Goal: Information Seeking & Learning: Learn about a topic

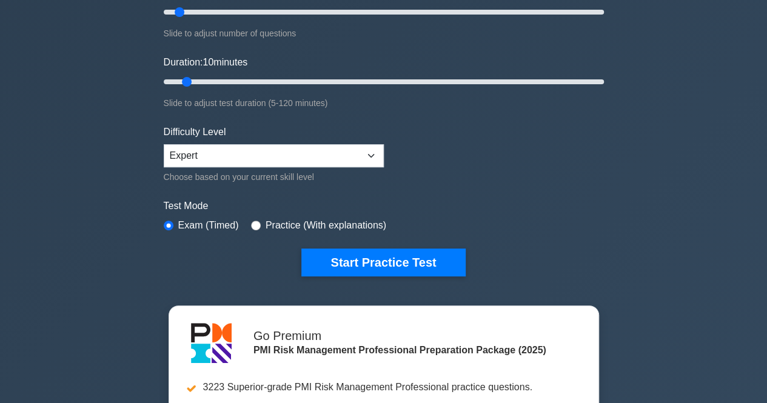
scroll to position [181, 0]
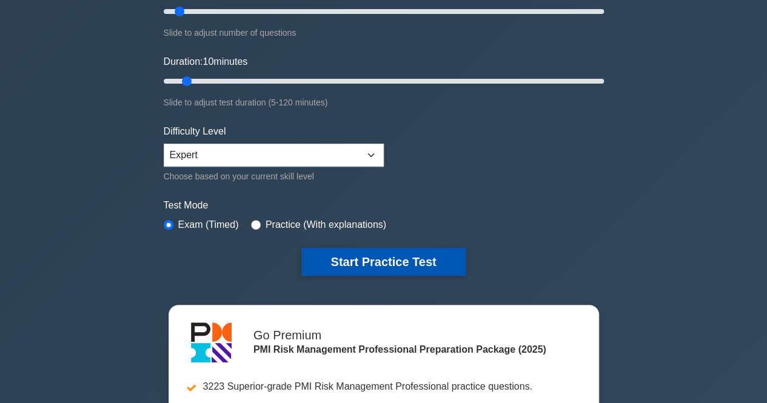
click at [335, 271] on button "Start Practice Test" at bounding box center [383, 262] width 164 height 28
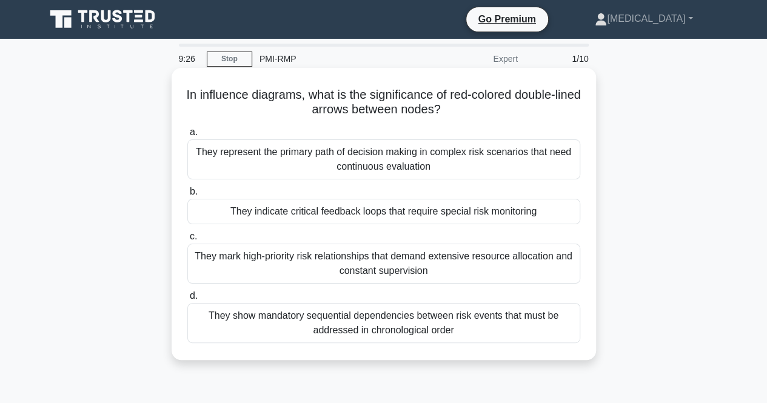
click at [351, 209] on div "They indicate critical feedback loops that require special risk monitoring" at bounding box center [383, 211] width 393 height 25
click at [187, 196] on input "b. They indicate critical feedback loops that require special risk monitoring" at bounding box center [187, 192] width 0 height 8
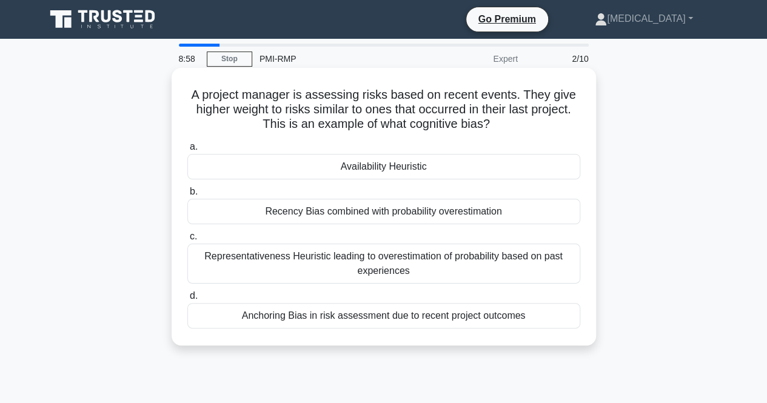
click at [412, 213] on div "Recency Bias combined with probability overestimation" at bounding box center [383, 211] width 393 height 25
click at [187, 196] on input "b. Recency Bias combined with probability overestimation" at bounding box center [187, 192] width 0 height 8
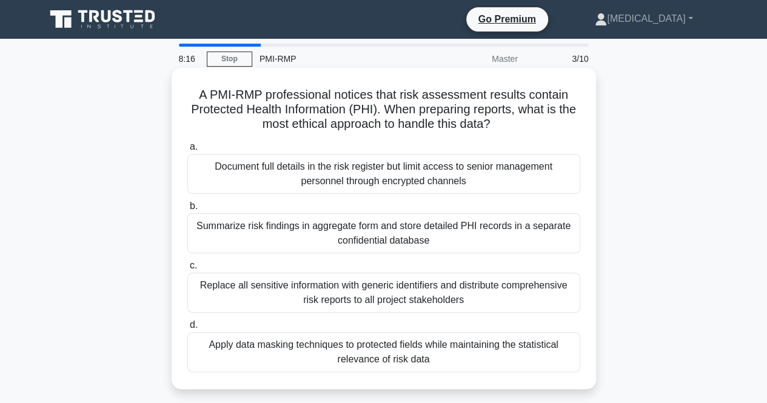
click at [460, 183] on div "Document full details in the risk register but limit access to senior managemen…" at bounding box center [383, 174] width 393 height 40
click at [187, 151] on input "a. Document full details in the risk register but limit access to senior manage…" at bounding box center [187, 147] width 0 height 8
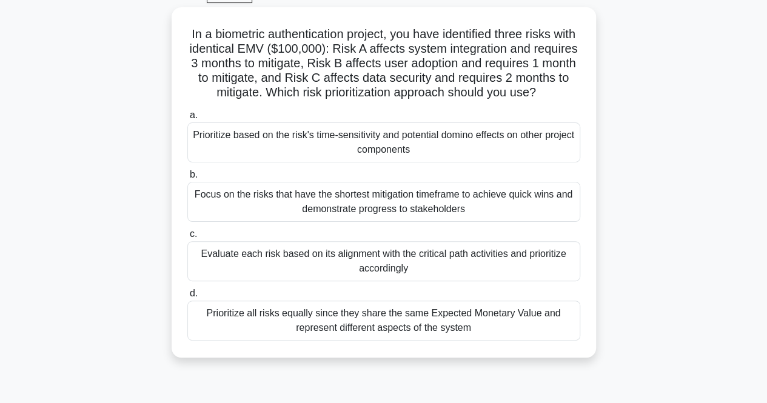
scroll to position [64, 0]
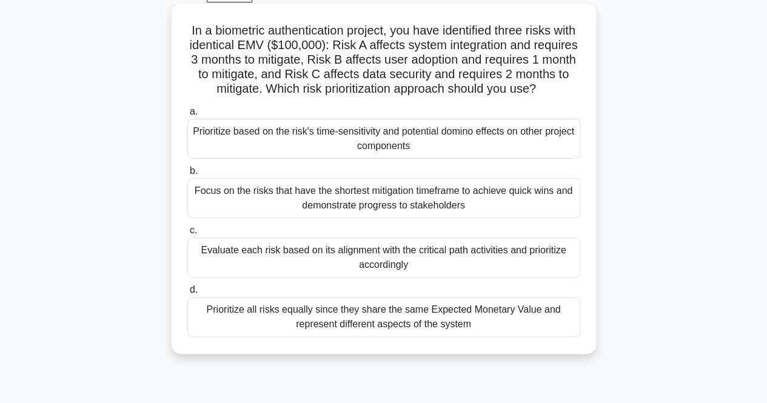
click at [389, 277] on div "Evaluate each risk based on its alignment with the critical path activities and…" at bounding box center [383, 258] width 393 height 40
click at [187, 235] on input "c. Evaluate each risk based on its alignment with the critical path activities …" at bounding box center [187, 231] width 0 height 8
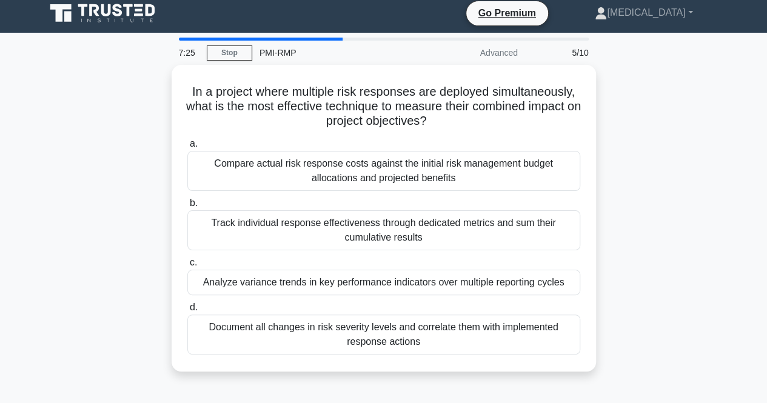
scroll to position [0, 0]
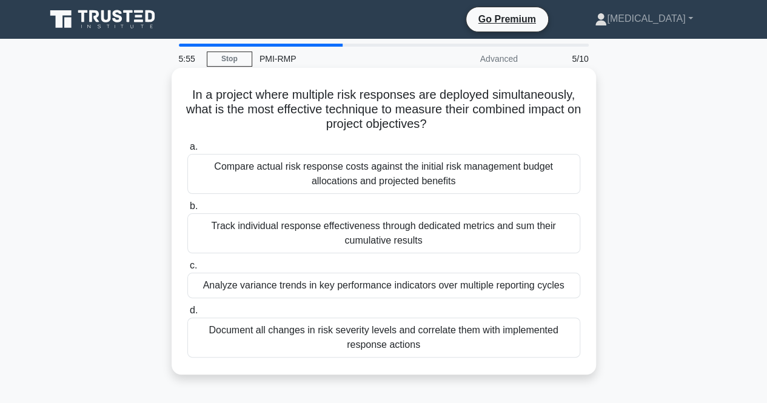
click at [460, 173] on div "Compare actual risk response costs against the initial risk management budget a…" at bounding box center [383, 174] width 393 height 40
click at [187, 151] on input "a. Compare actual risk response costs against the initial risk management budge…" at bounding box center [187, 147] width 0 height 8
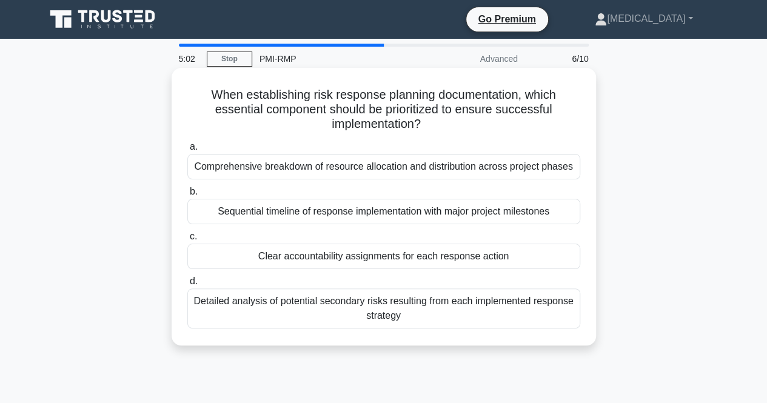
click at [371, 261] on div "Clear accountability assignments for each response action" at bounding box center [383, 256] width 393 height 25
click at [187, 241] on input "c. Clear accountability assignments for each response action" at bounding box center [187, 237] width 0 height 8
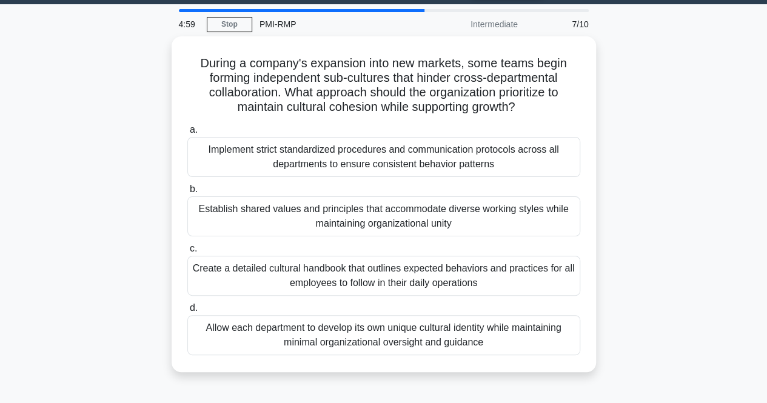
scroll to position [35, 0]
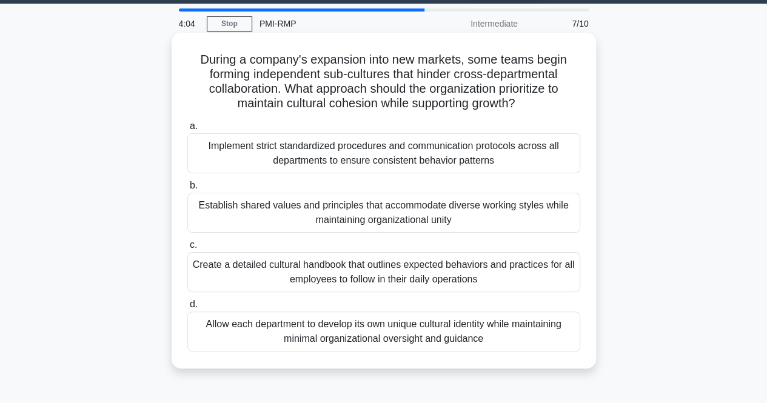
click at [405, 210] on div "Establish shared values and principles that accommodate diverse working styles …" at bounding box center [383, 213] width 393 height 40
click at [187, 190] on input "b. Establish shared values and principles that accommodate diverse working styl…" at bounding box center [187, 186] width 0 height 8
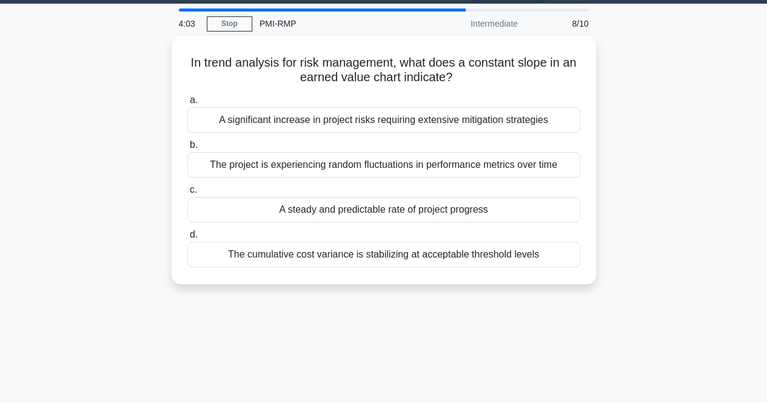
scroll to position [0, 0]
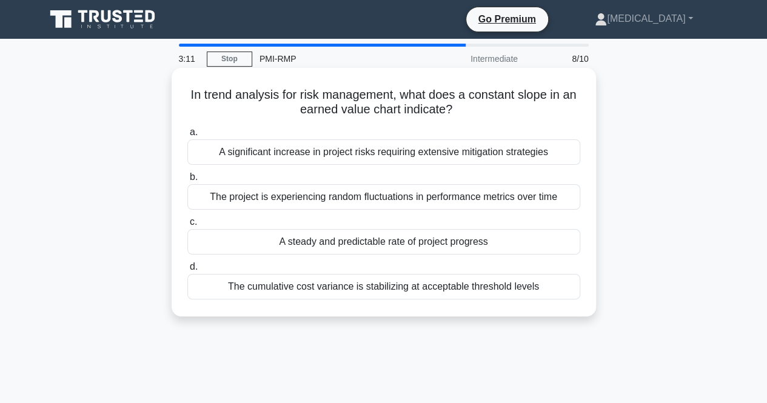
click at [380, 151] on div "A significant increase in project risks requiring extensive mitigation strategi…" at bounding box center [383, 151] width 393 height 25
click at [187, 136] on input "a. A significant increase in project risks requiring extensive mitigation strat…" at bounding box center [187, 133] width 0 height 8
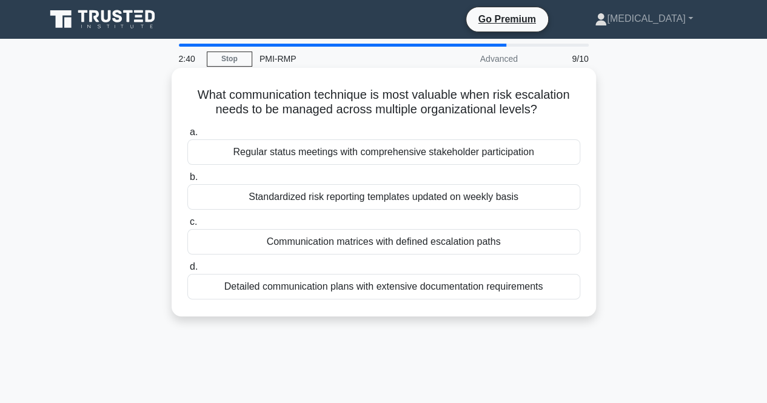
click at [369, 240] on div "Communication matrices with defined escalation paths" at bounding box center [383, 241] width 393 height 25
click at [187, 226] on input "c. Communication matrices with defined escalation paths" at bounding box center [187, 222] width 0 height 8
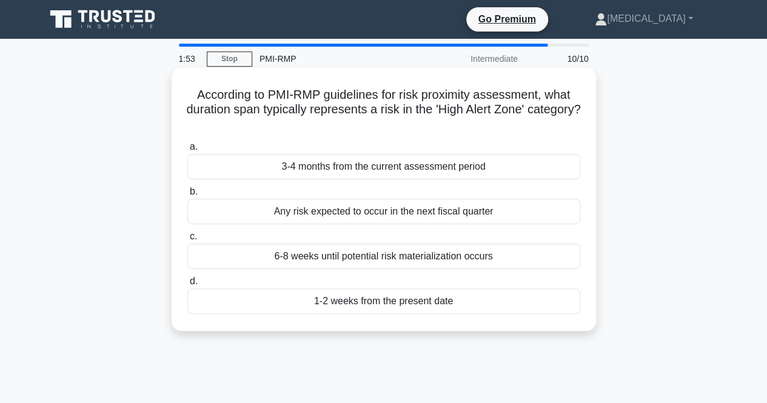
click at [385, 212] on div "Any risk expected to occur in the next fiscal quarter" at bounding box center [383, 211] width 393 height 25
click at [187, 196] on input "b. Any risk expected to occur in the next fiscal quarter" at bounding box center [187, 192] width 0 height 8
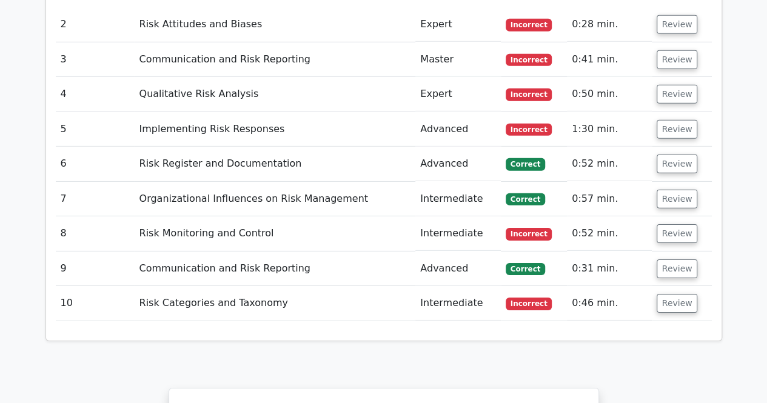
scroll to position [1796, 0]
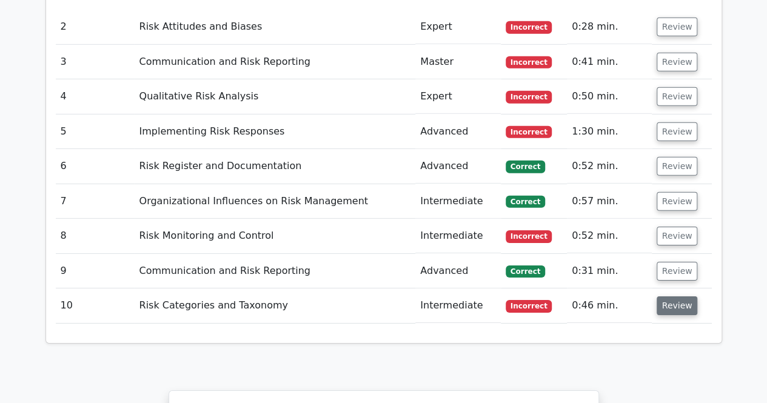
click at [681, 297] on button "Review" at bounding box center [677, 306] width 41 height 19
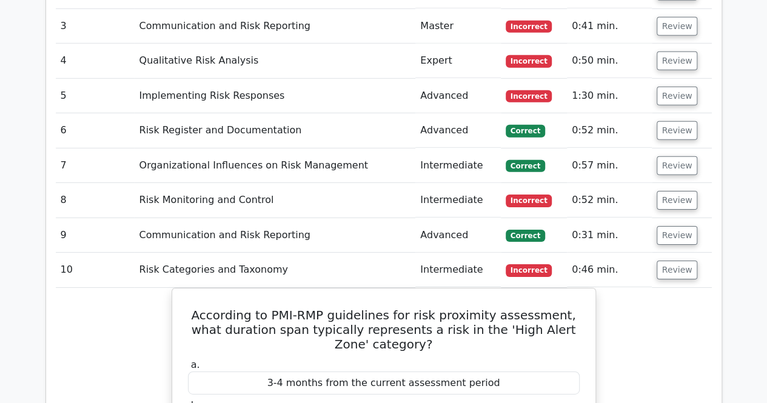
scroll to position [1826, 0]
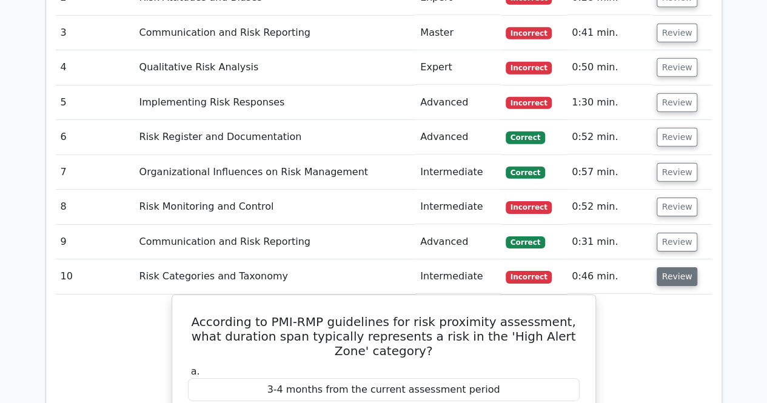
click at [671, 267] on button "Review" at bounding box center [677, 276] width 41 height 19
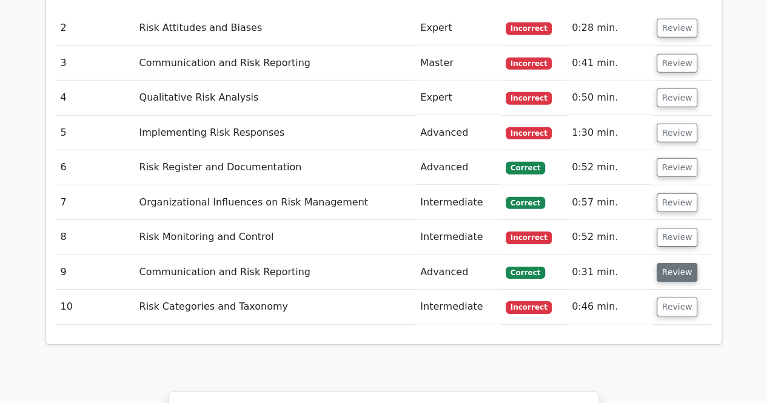
scroll to position [1793, 0]
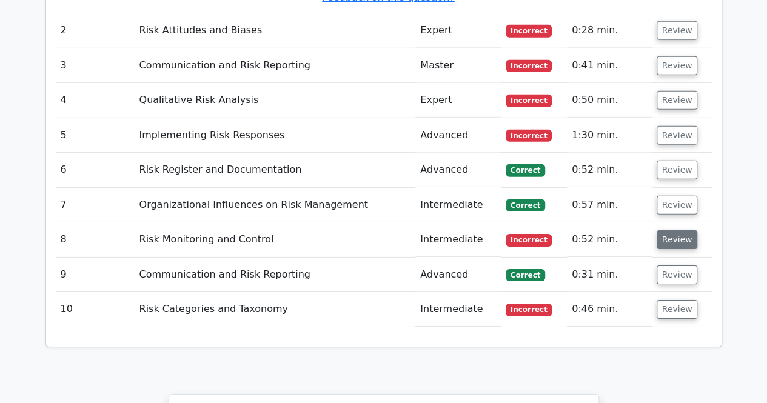
click at [670, 230] on button "Review" at bounding box center [677, 239] width 41 height 19
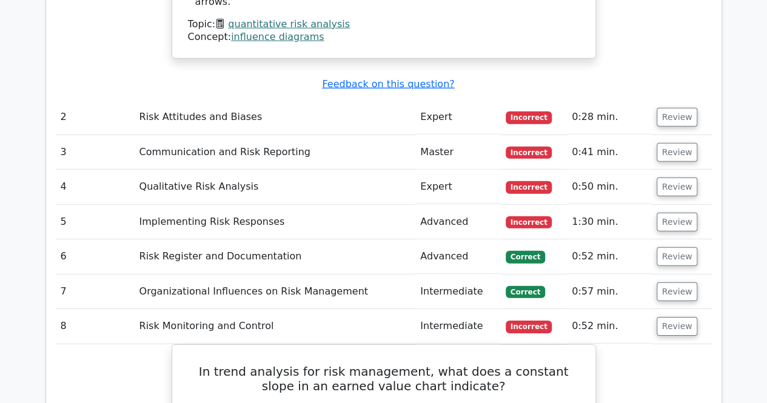
scroll to position [1704, 0]
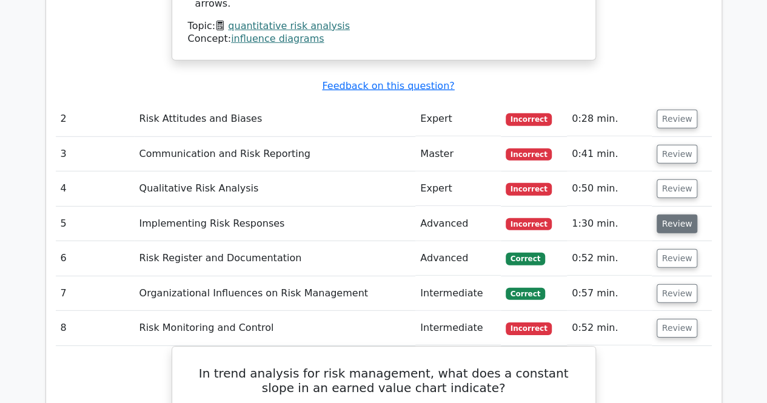
click at [664, 215] on button "Review" at bounding box center [677, 224] width 41 height 19
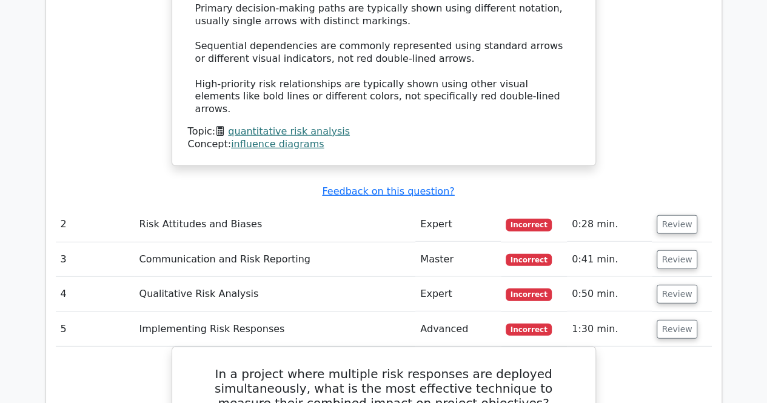
scroll to position [1598, 0]
click at [676, 286] on button "Review" at bounding box center [677, 295] width 41 height 19
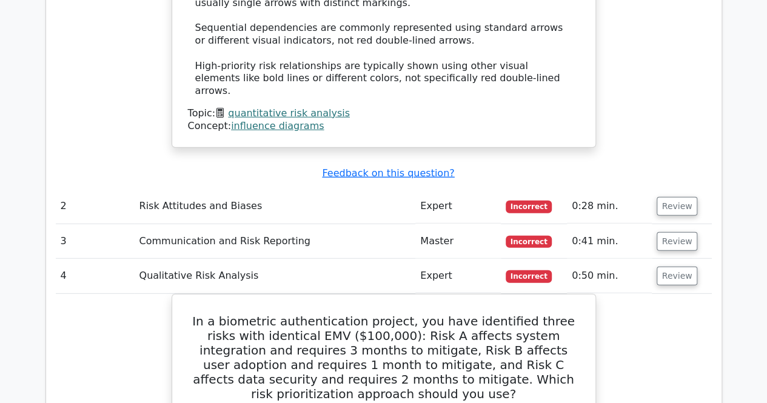
scroll to position [1614, 0]
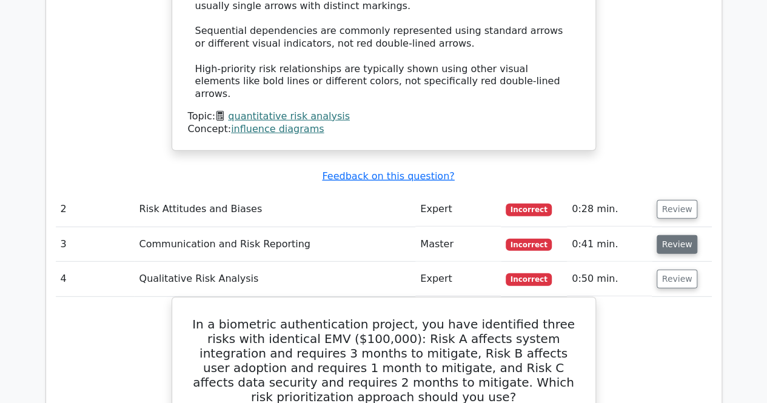
click at [670, 235] on button "Review" at bounding box center [677, 244] width 41 height 19
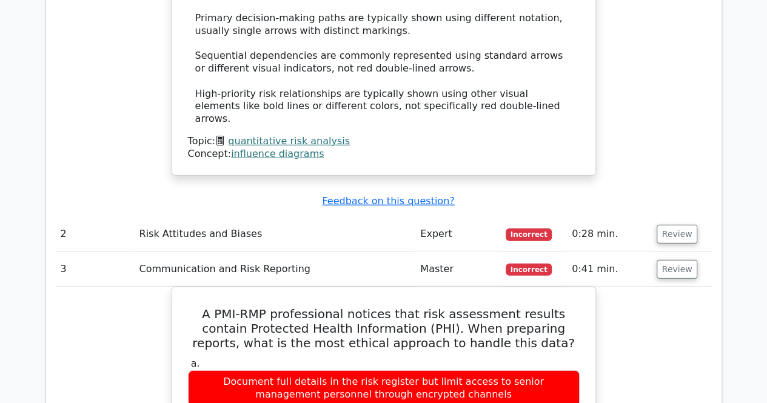
scroll to position [1588, 0]
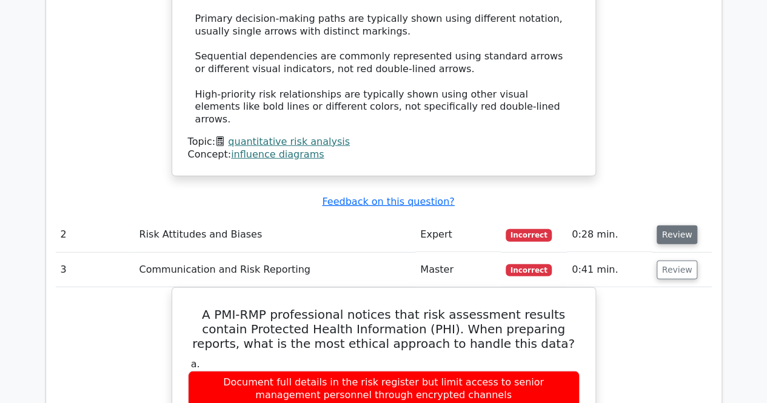
click at [670, 226] on button "Review" at bounding box center [677, 235] width 41 height 19
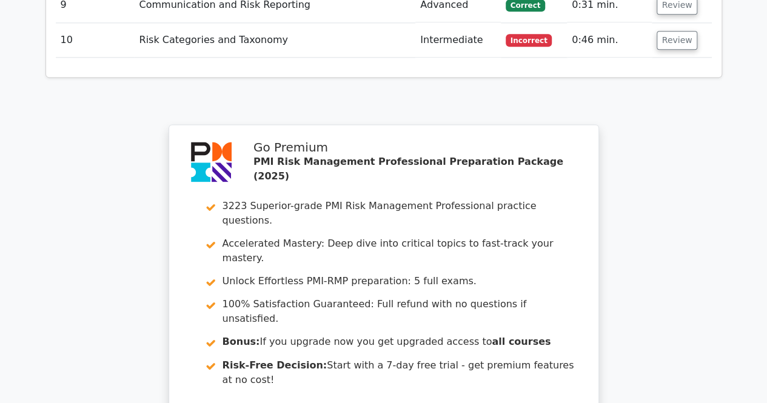
scroll to position [5402, 0]
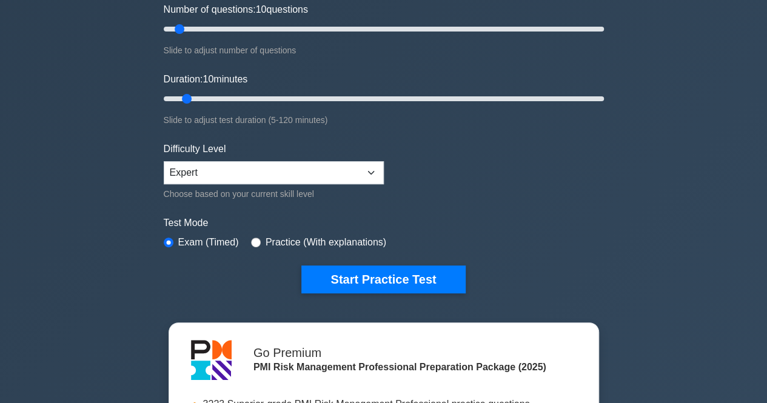
scroll to position [167, 0]
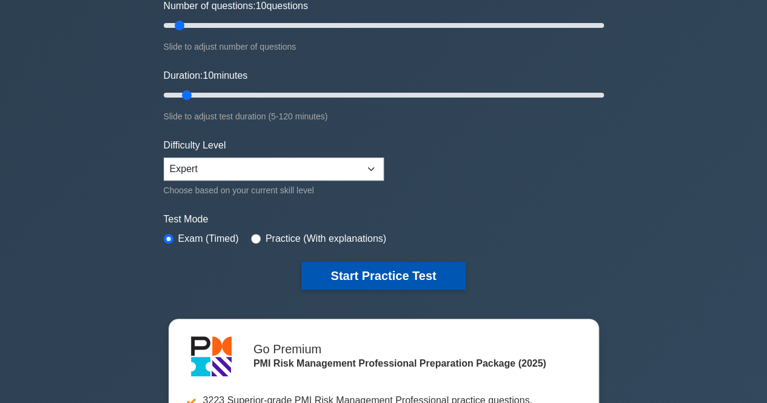
click at [352, 278] on button "Start Practice Test" at bounding box center [383, 276] width 164 height 28
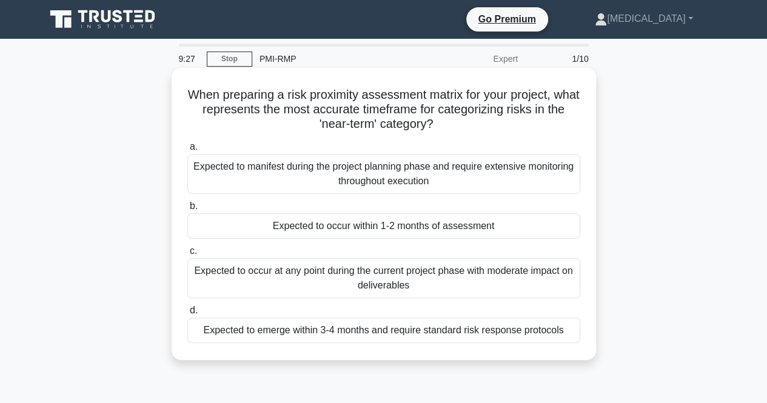
click at [255, 225] on div "Expected to occur within 1-2 months of assessment" at bounding box center [383, 225] width 393 height 25
click at [187, 210] on input "b. Expected to occur within 1-2 months of assessment" at bounding box center [187, 207] width 0 height 8
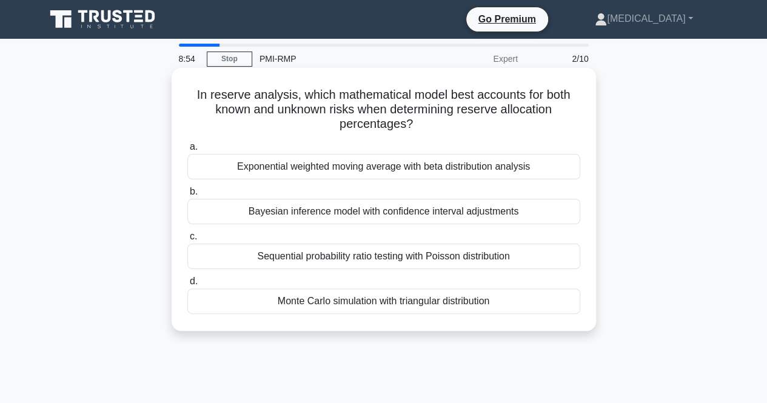
click at [295, 175] on div "Exponential weighted moving average with beta distribution analysis" at bounding box center [383, 166] width 393 height 25
click at [187, 151] on input "a. Exponential weighted moving average with beta distribution analysis" at bounding box center [187, 147] width 0 height 8
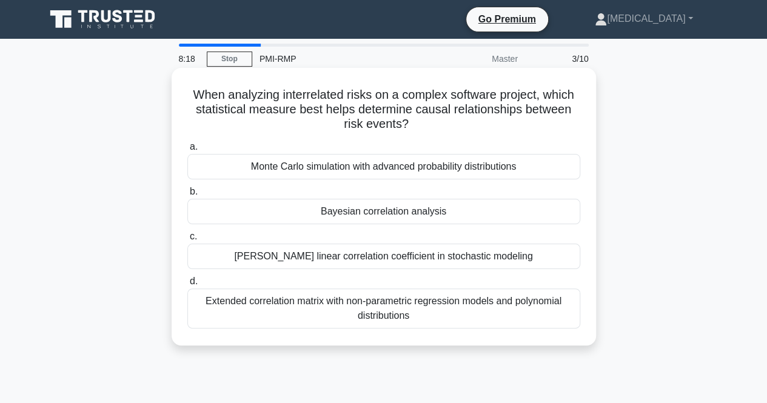
click at [356, 213] on div "Bayesian correlation analysis" at bounding box center [383, 211] width 393 height 25
click at [187, 196] on input "b. Bayesian correlation analysis" at bounding box center [187, 192] width 0 height 8
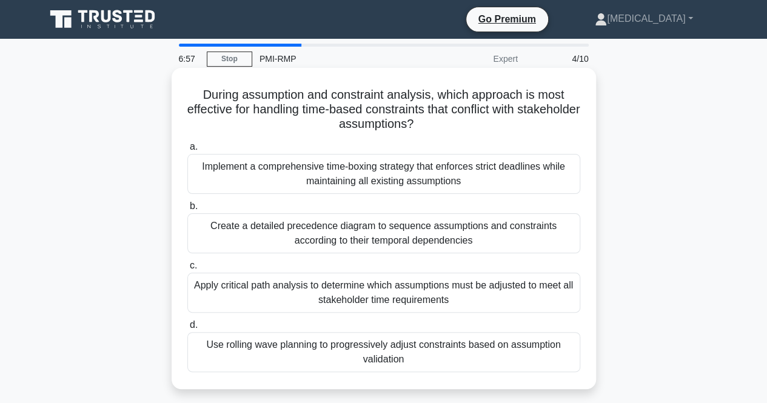
click at [328, 358] on div "Use rolling wave planning to progressively adjust constraints based on assumpti…" at bounding box center [383, 352] width 393 height 40
click at [187, 329] on input "d. Use rolling wave planning to progressively adjust constraints based on assum…" at bounding box center [187, 325] width 0 height 8
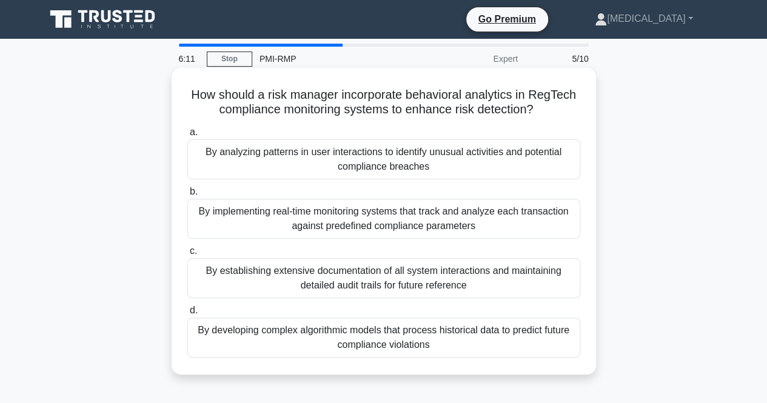
click at [284, 230] on div "By implementing real-time monitoring systems that track and analyze each transa…" at bounding box center [383, 219] width 393 height 40
click at [187, 196] on input "b. By implementing real-time monitoring systems that track and analyze each tra…" at bounding box center [187, 192] width 0 height 8
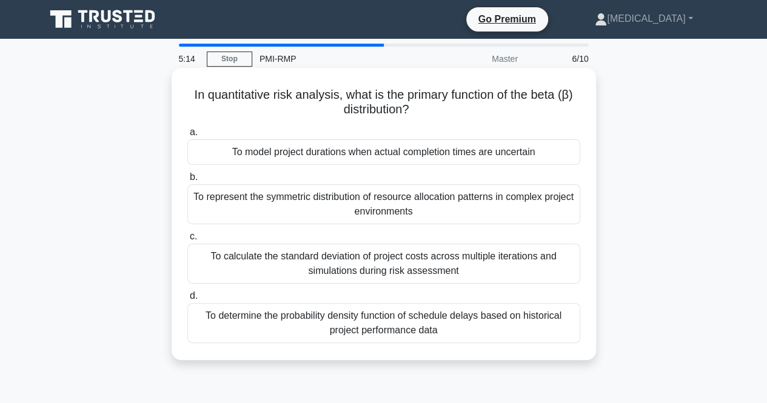
click at [315, 208] on div "To represent the symmetric distribution of resource allocation patterns in comp…" at bounding box center [383, 204] width 393 height 40
click at [187, 181] on input "b. To represent the symmetric distribution of resource allocation patterns in c…" at bounding box center [187, 177] width 0 height 8
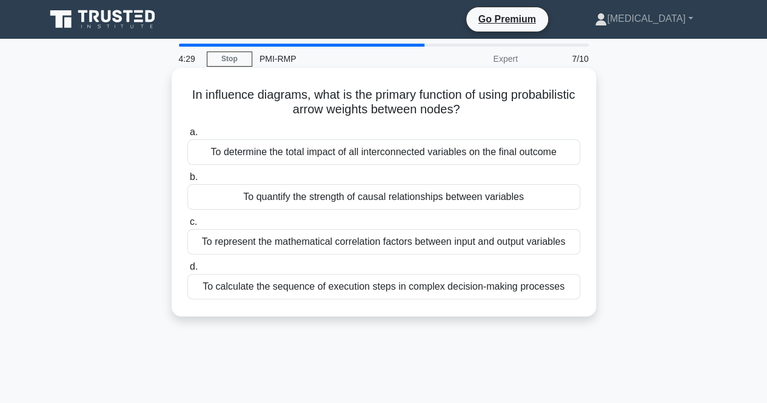
click at [321, 195] on div "To quantify the strength of causal relationships between variables" at bounding box center [383, 196] width 393 height 25
click at [187, 181] on input "b. To quantify the strength of causal relationships between variables" at bounding box center [187, 177] width 0 height 8
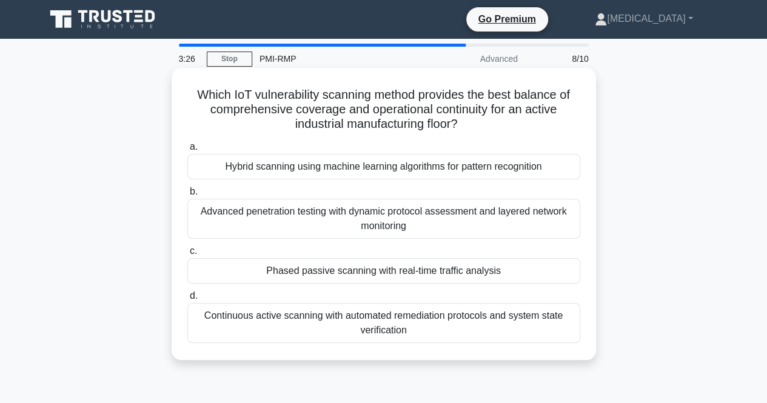
click at [258, 224] on div "Advanced penetration testing with dynamic protocol assessment and layered netwo…" at bounding box center [383, 219] width 393 height 40
click at [187, 196] on input "b. Advanced penetration testing with dynamic protocol assessment and layered ne…" at bounding box center [187, 192] width 0 height 8
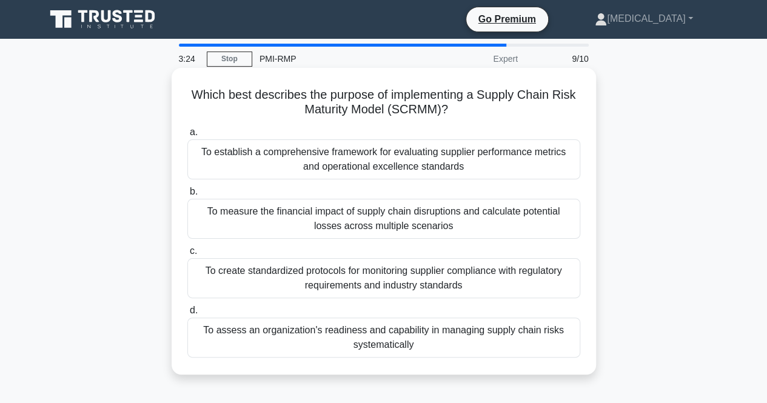
click at [186, 238] on div "b. To measure the financial impact of supply chain disruptions and calculate po…" at bounding box center [384, 211] width 408 height 55
click at [400, 334] on div "To assess an organization's readiness and capability in managing supply chain r…" at bounding box center [383, 338] width 393 height 40
click at [187, 315] on input "d. To assess an organization's readiness and capability in managing supply chai…" at bounding box center [187, 311] width 0 height 8
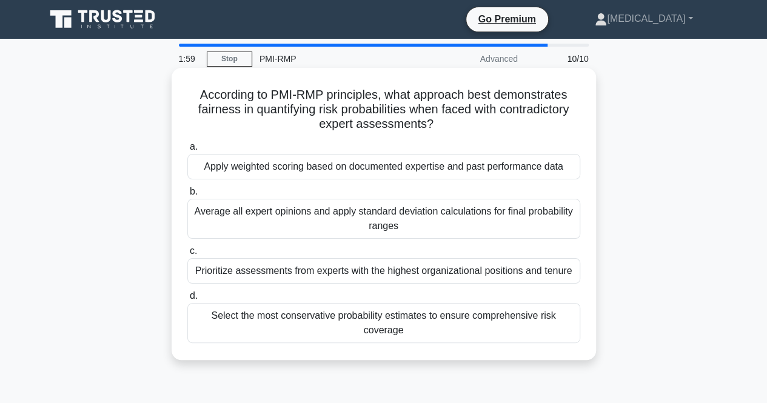
click at [318, 270] on div "Prioritize assessments from experts with the highest organizational positions a…" at bounding box center [383, 270] width 393 height 25
click at [187, 255] on input "c. Prioritize assessments from experts with the highest organizational position…" at bounding box center [187, 251] width 0 height 8
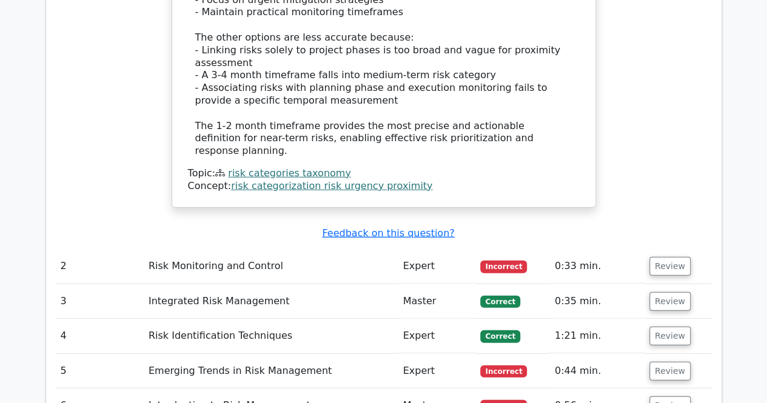
scroll to position [1577, 0]
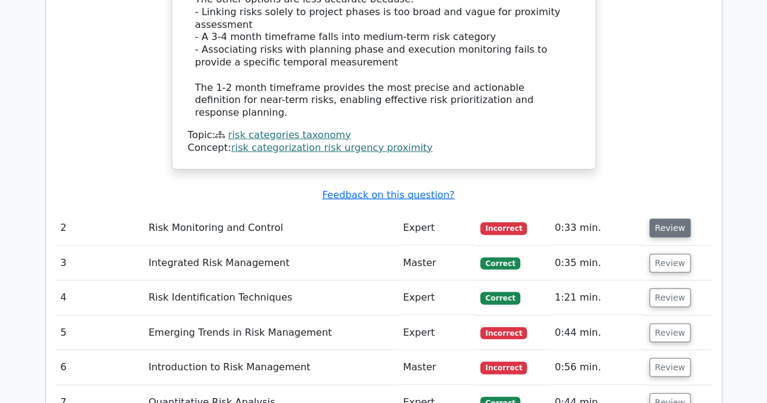
click at [658, 219] on button "Review" at bounding box center [670, 228] width 41 height 19
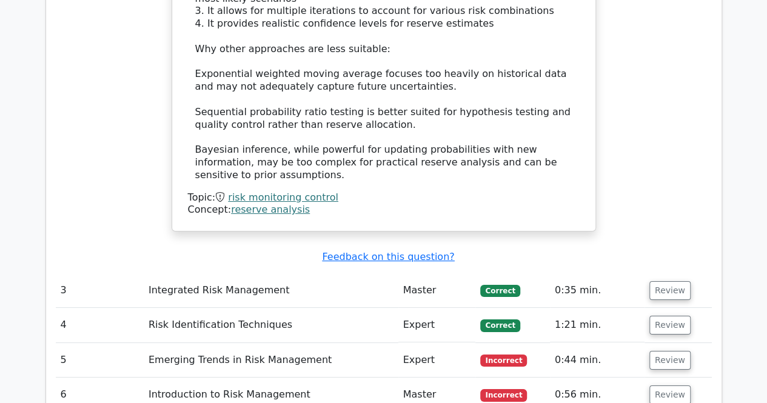
scroll to position [2244, 0]
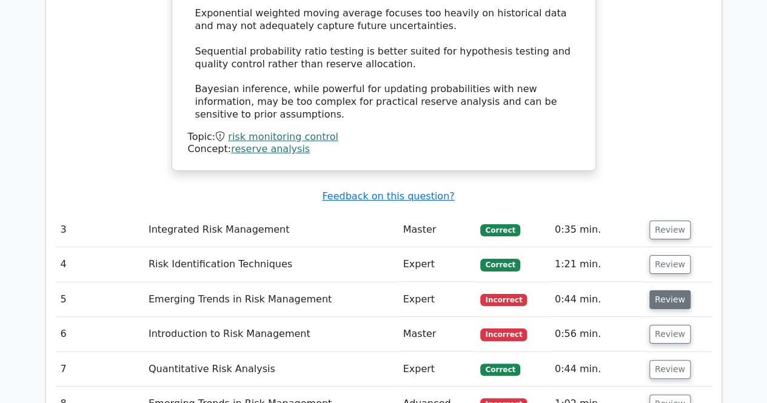
click at [661, 291] on button "Review" at bounding box center [670, 300] width 41 height 19
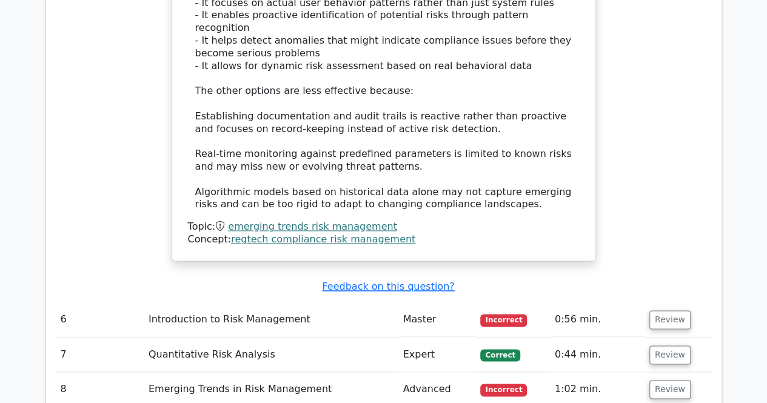
scroll to position [2972, 0]
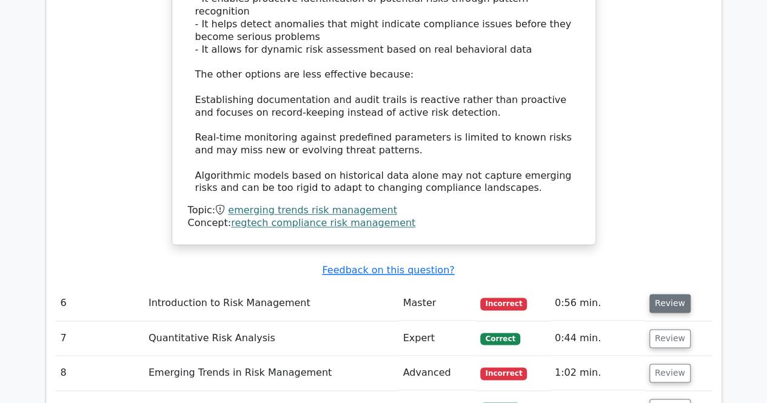
click at [657, 294] on button "Review" at bounding box center [670, 303] width 41 height 19
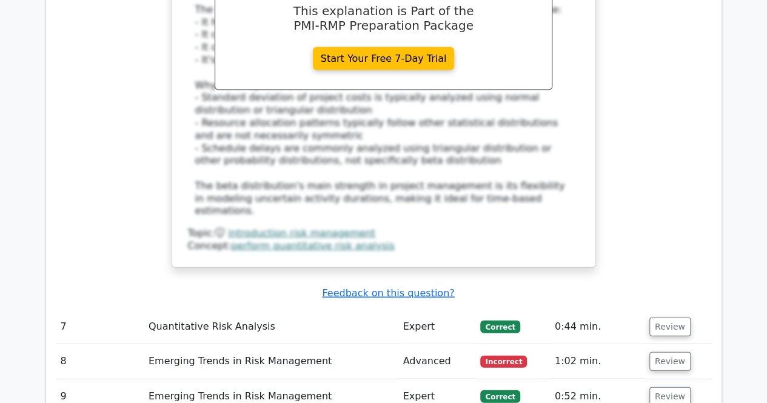
scroll to position [3639, 0]
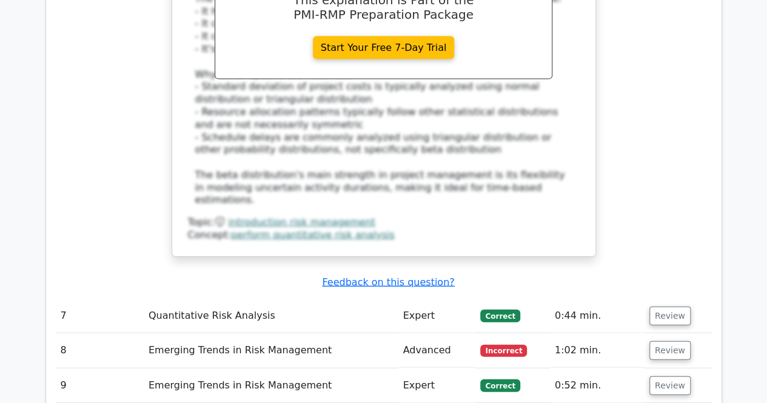
click at [654, 334] on td "Review" at bounding box center [678, 351] width 67 height 35
click at [654, 341] on button "Review" at bounding box center [670, 350] width 41 height 19
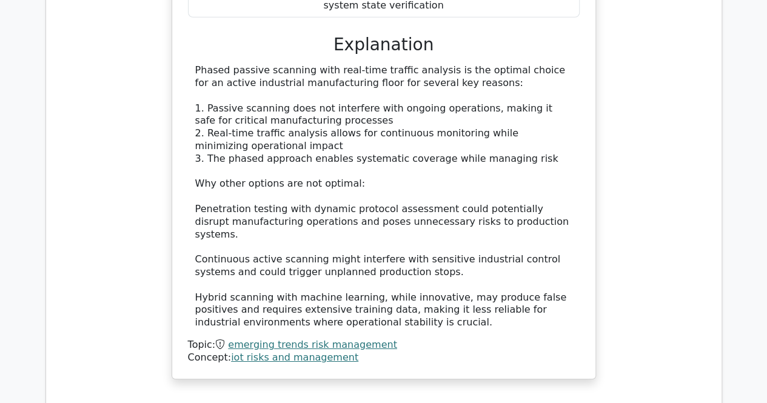
scroll to position [4246, 0]
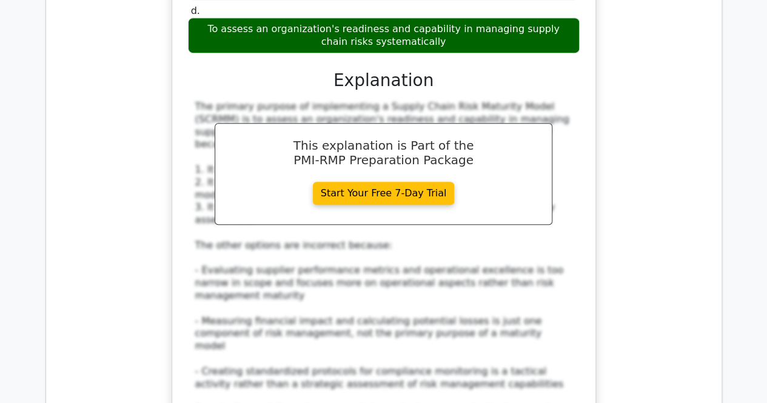
scroll to position [5034, 0]
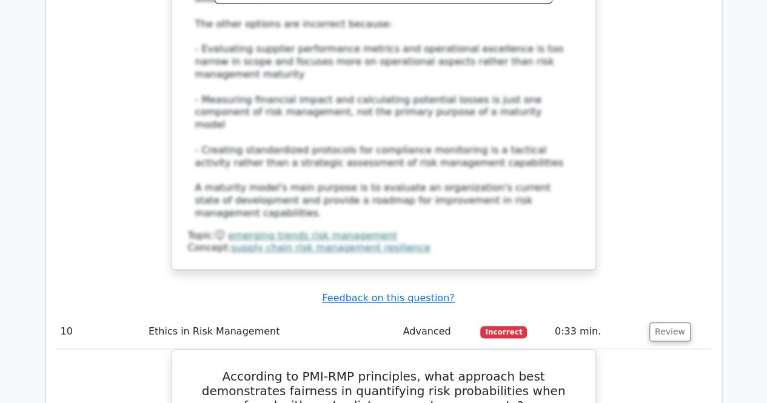
scroll to position [5155, 0]
